Goal: Information Seeking & Learning: Find specific page/section

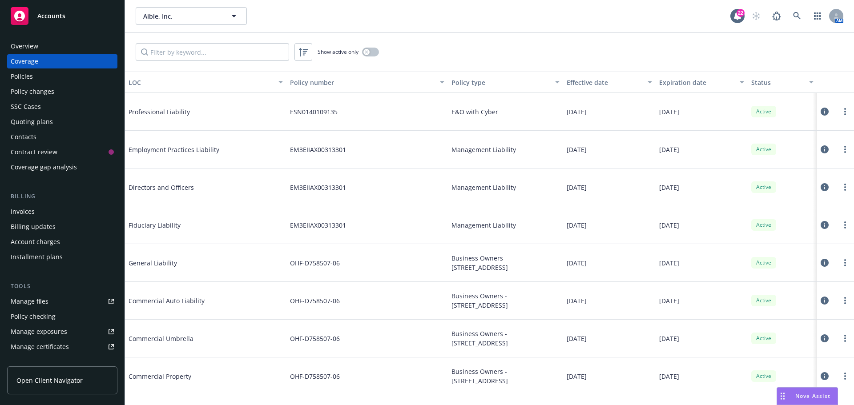
click at [259, 380] on span "Commercial Property" at bounding box center [195, 376] width 133 height 9
click at [16, 75] on div "Policies" at bounding box center [22, 76] width 22 height 14
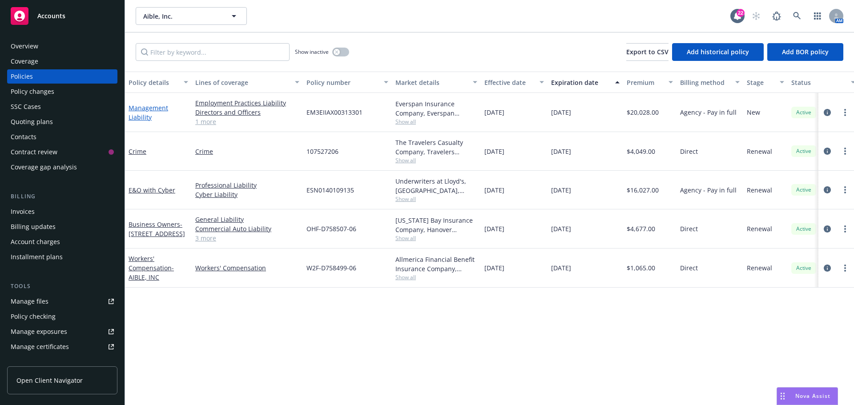
click at [150, 108] on link "Management Liability" at bounding box center [149, 113] width 40 height 18
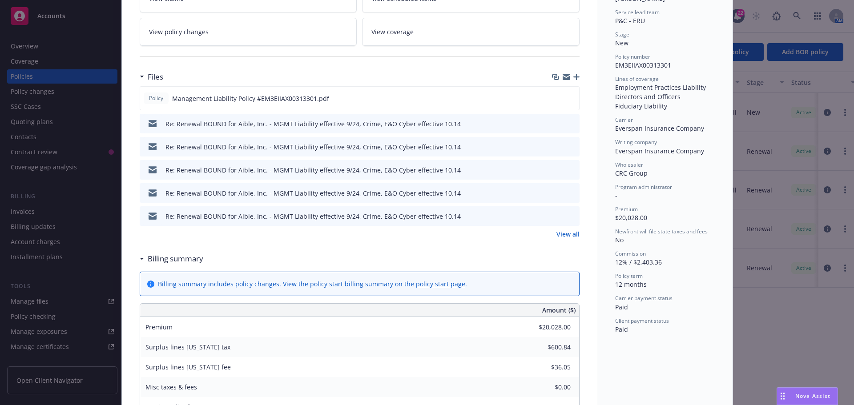
scroll to position [178, 0]
click at [568, 98] on icon "preview file" at bounding box center [571, 96] width 8 height 6
